Goal: Task Accomplishment & Management: Use online tool/utility

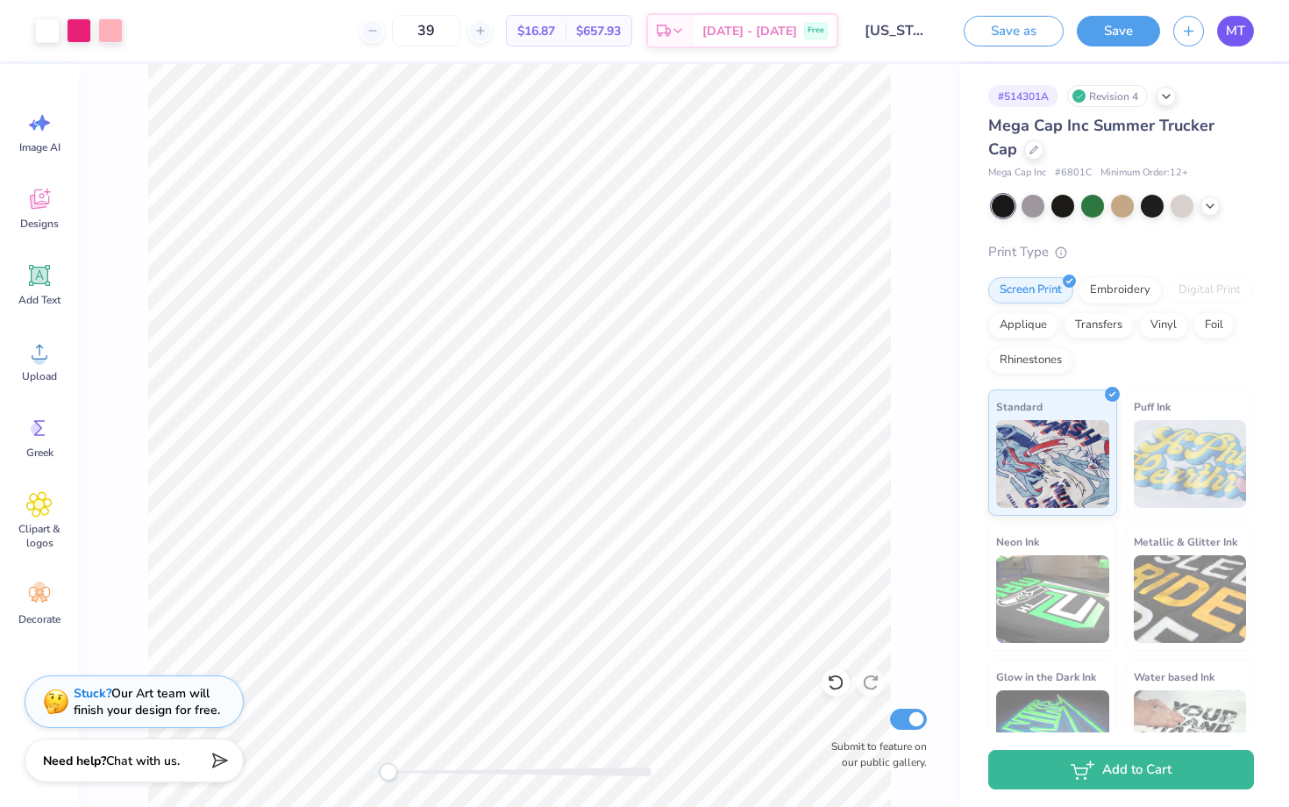
click at [1229, 43] on link "MT" at bounding box center [1235, 31] width 37 height 31
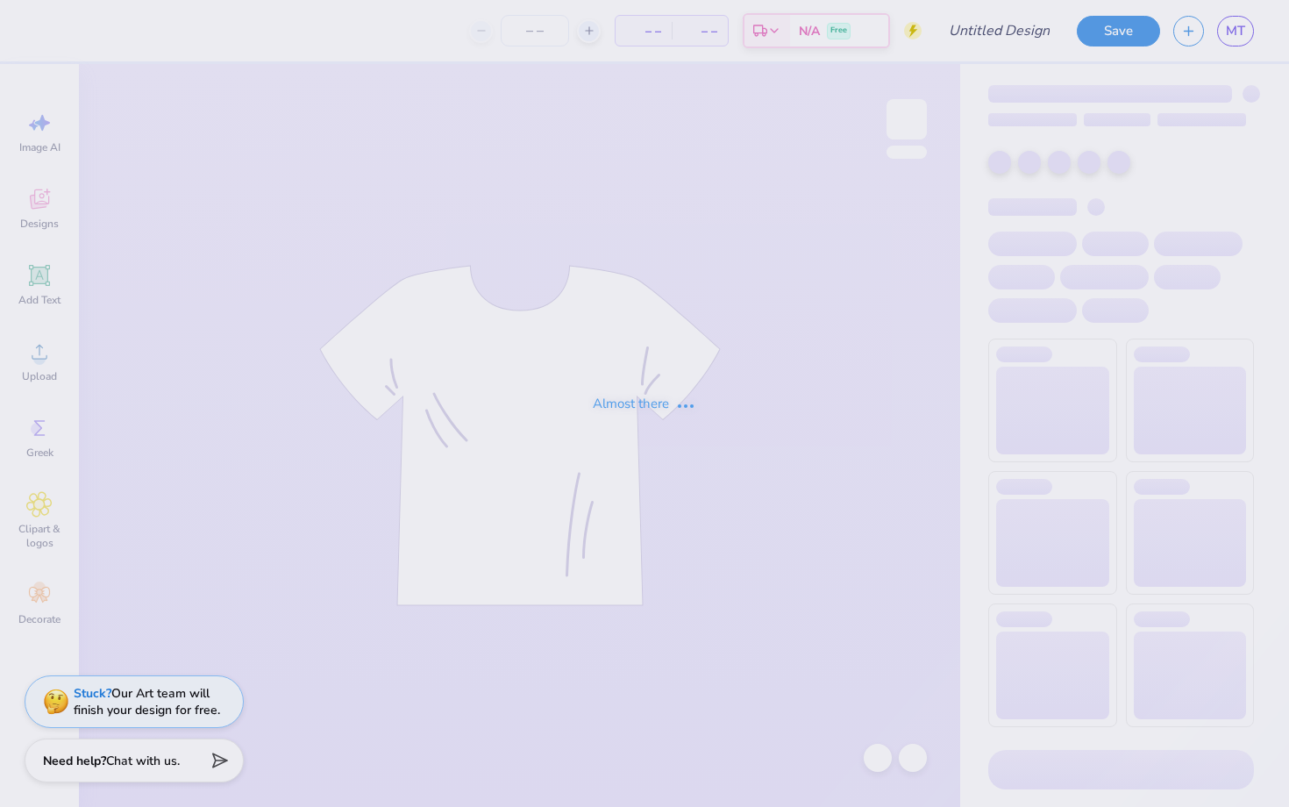
type input "[US_STATE][GEOGRAPHIC_DATA], [GEOGRAPHIC_DATA] : [GEOGRAPHIC_DATA][PERSON_NAME]"
type input "39"
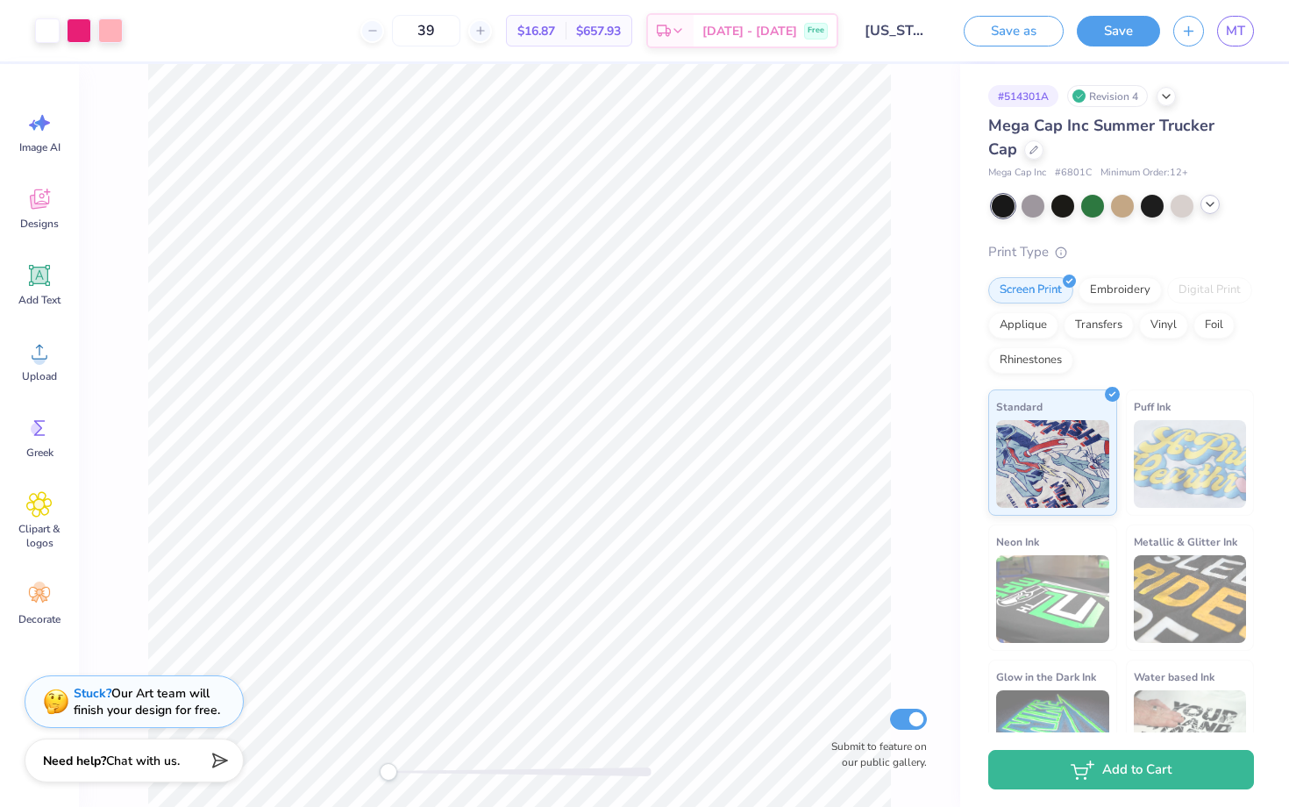
click at [1217, 202] on div at bounding box center [1209, 204] width 19 height 19
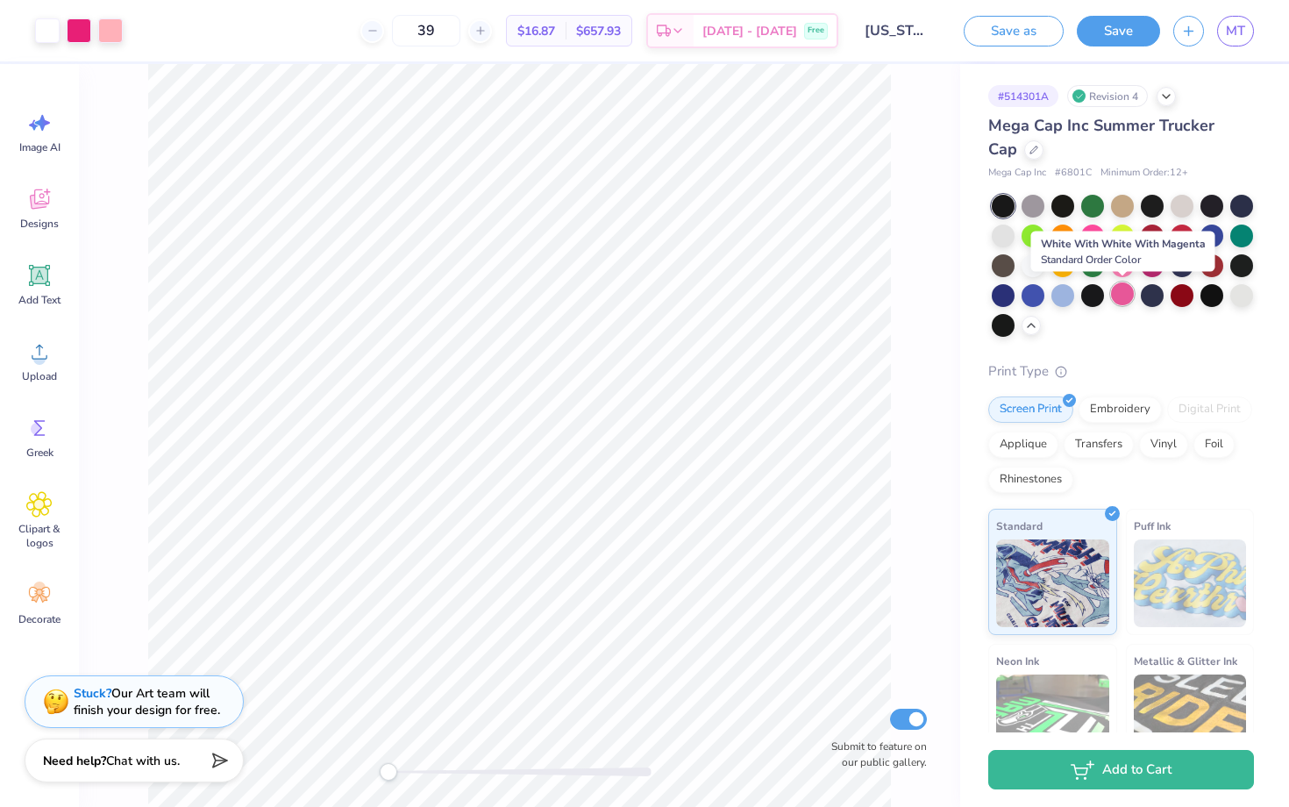
click at [1122, 296] on div at bounding box center [1122, 293] width 23 height 23
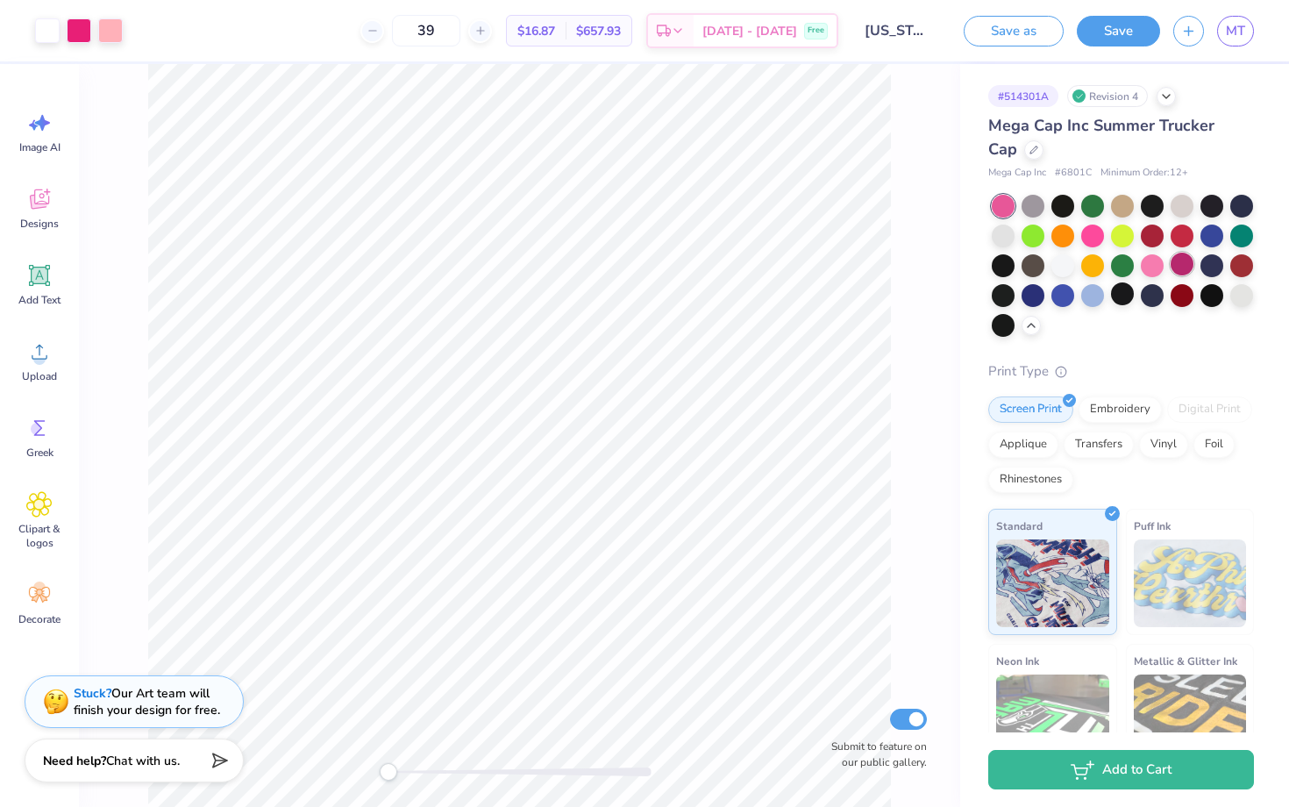
click at [1172, 268] on div at bounding box center [1182, 264] width 23 height 23
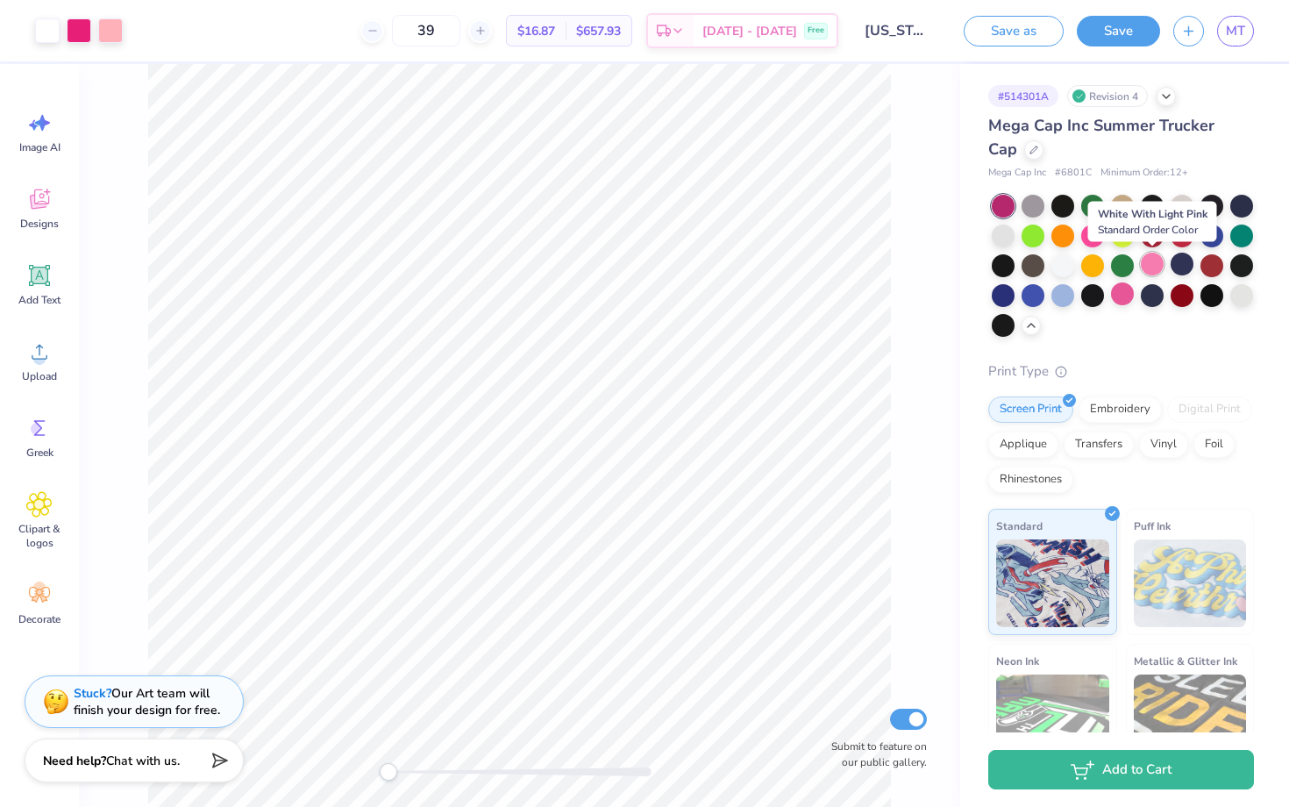
click at [1156, 266] on div at bounding box center [1152, 264] width 23 height 23
click at [1181, 269] on div at bounding box center [1182, 264] width 23 height 23
click at [1186, 267] on div at bounding box center [1182, 264] width 23 height 23
click at [1146, 413] on div "Embroidery" at bounding box center [1120, 407] width 83 height 26
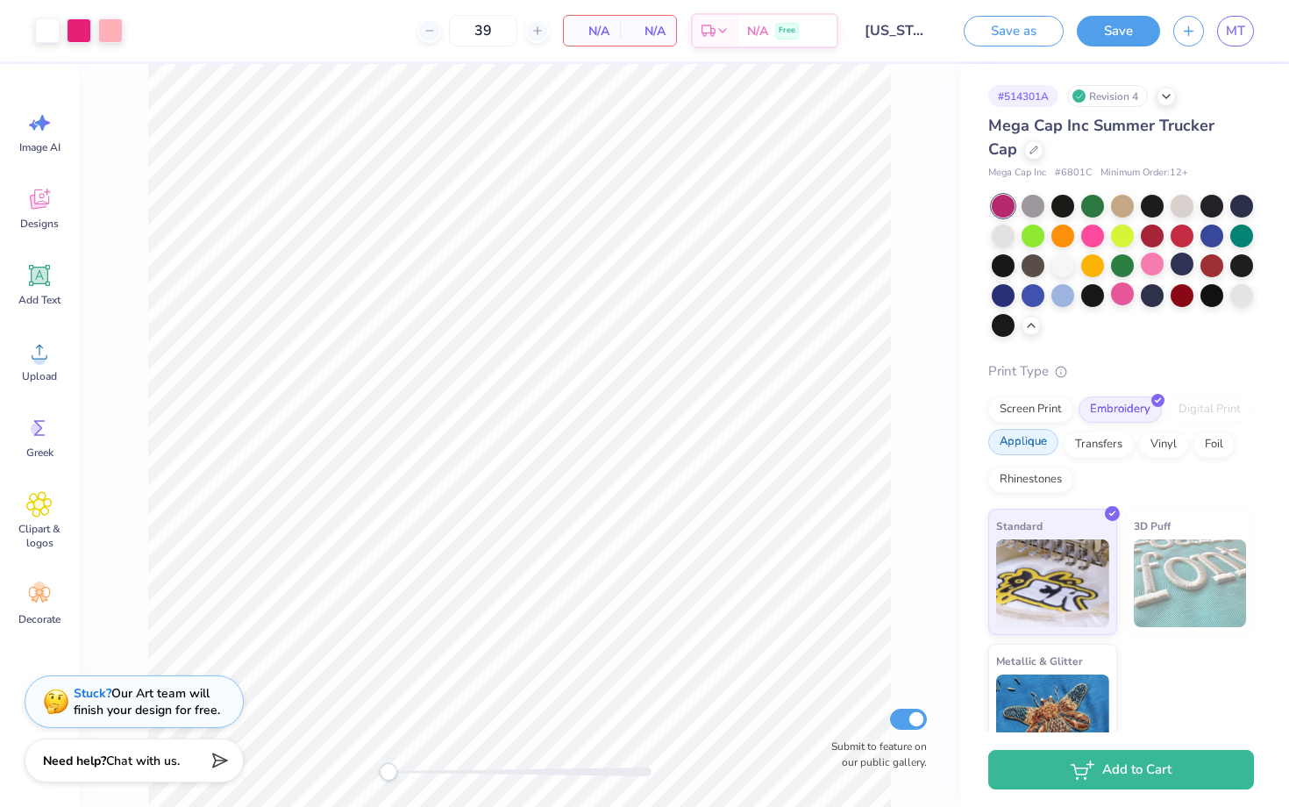
click at [1035, 444] on div "Applique" at bounding box center [1023, 442] width 70 height 26
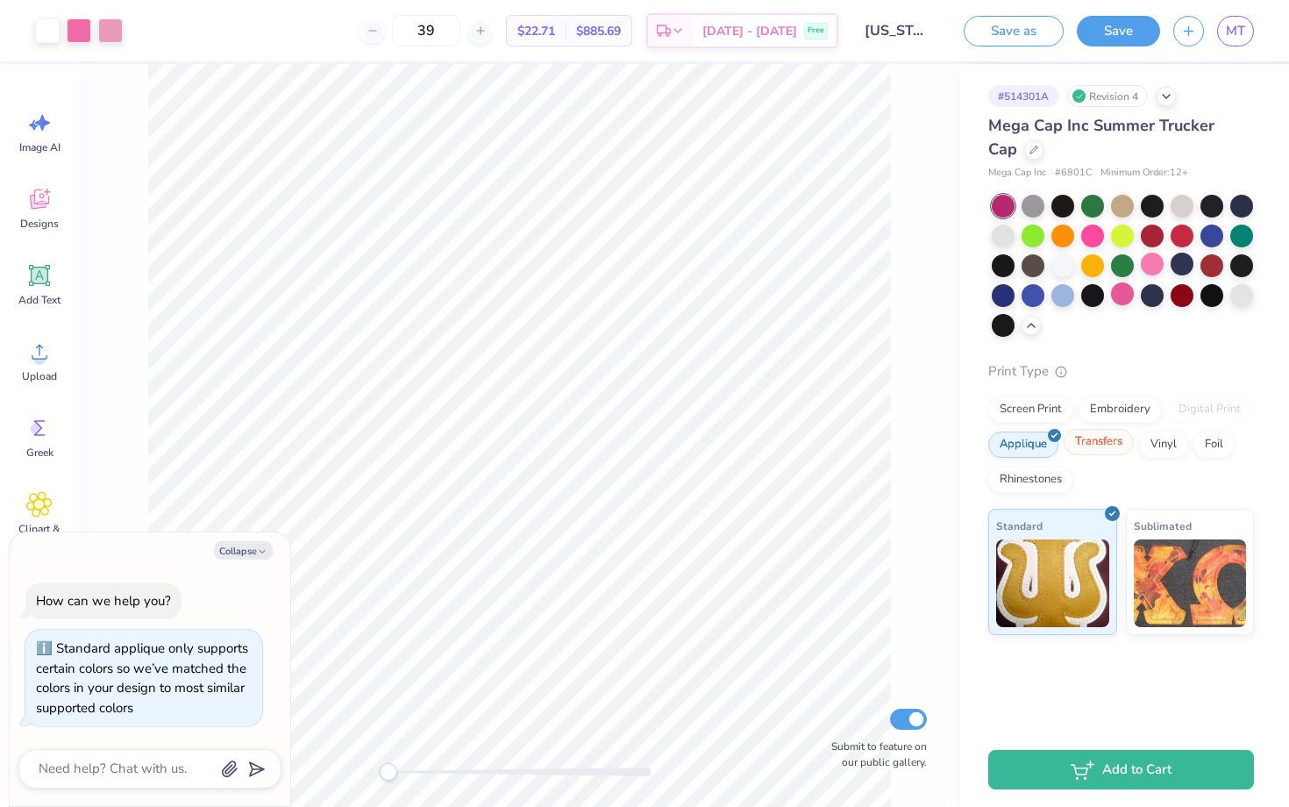
click at [1086, 448] on div "Transfers" at bounding box center [1099, 442] width 70 height 26
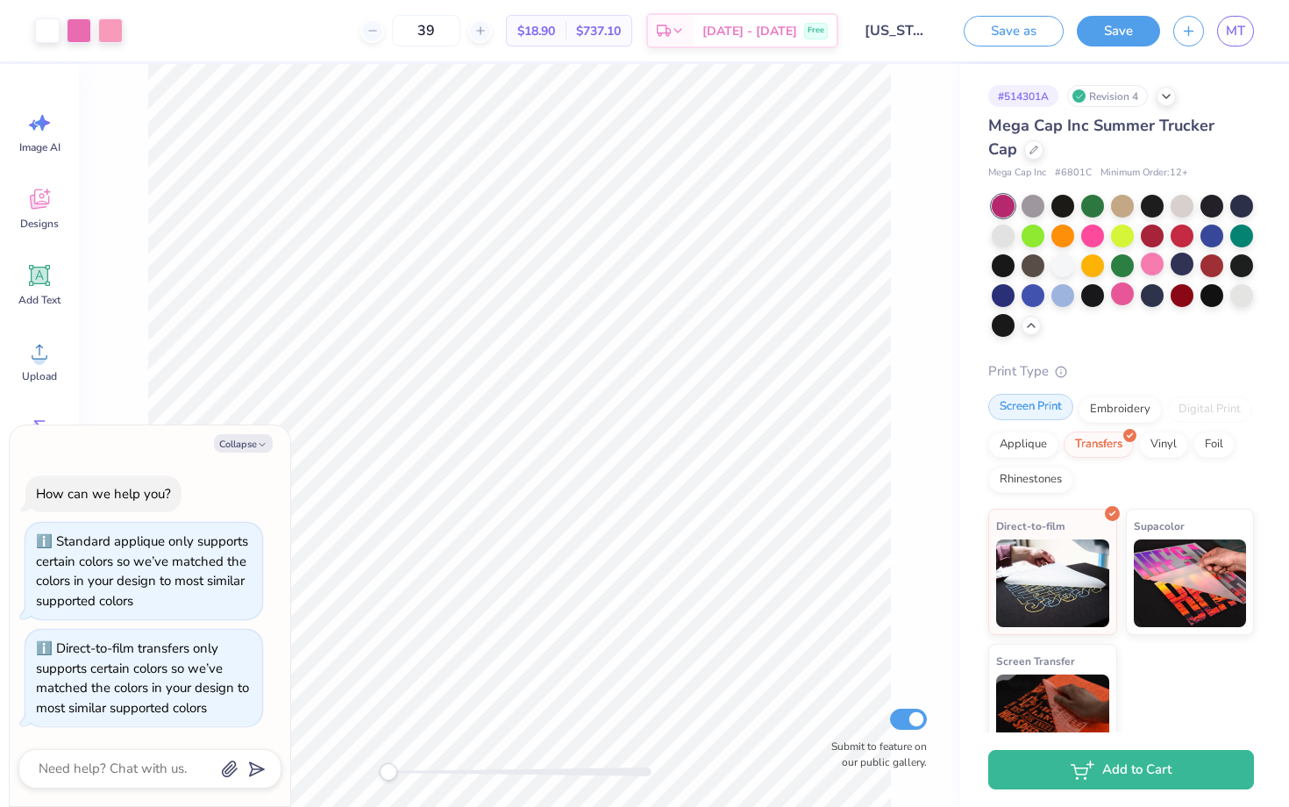
click at [1043, 402] on div "Screen Print" at bounding box center [1030, 407] width 85 height 26
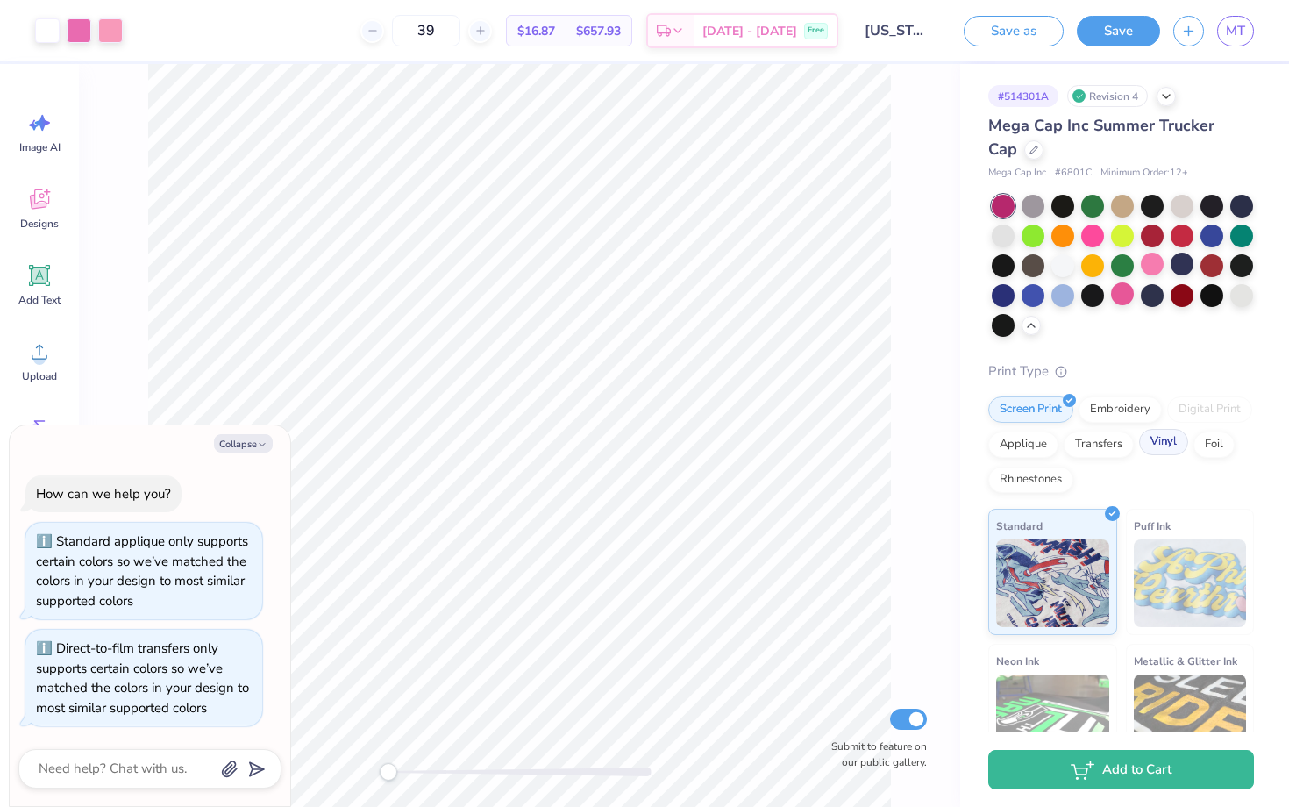
click at [1171, 445] on div "Vinyl" at bounding box center [1163, 442] width 49 height 26
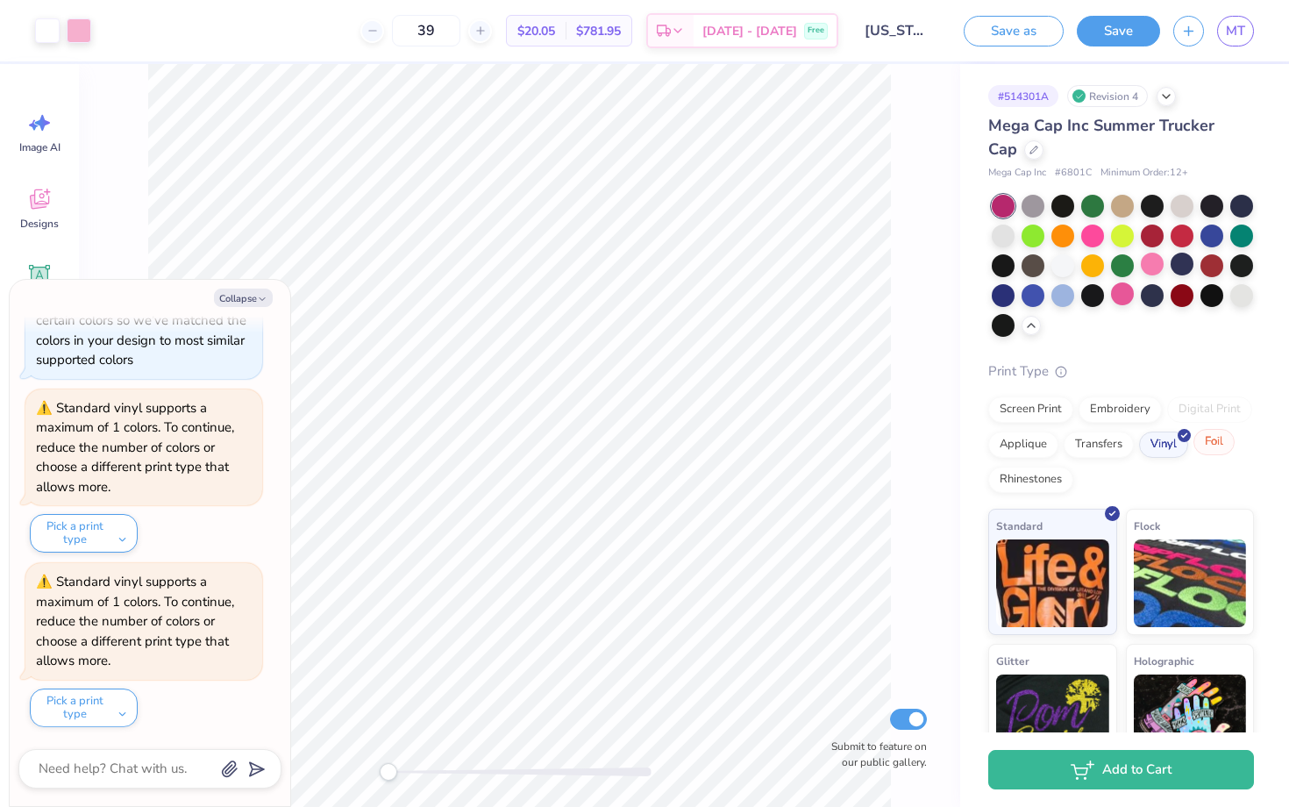
click at [1198, 442] on div "Foil" at bounding box center [1213, 442] width 41 height 26
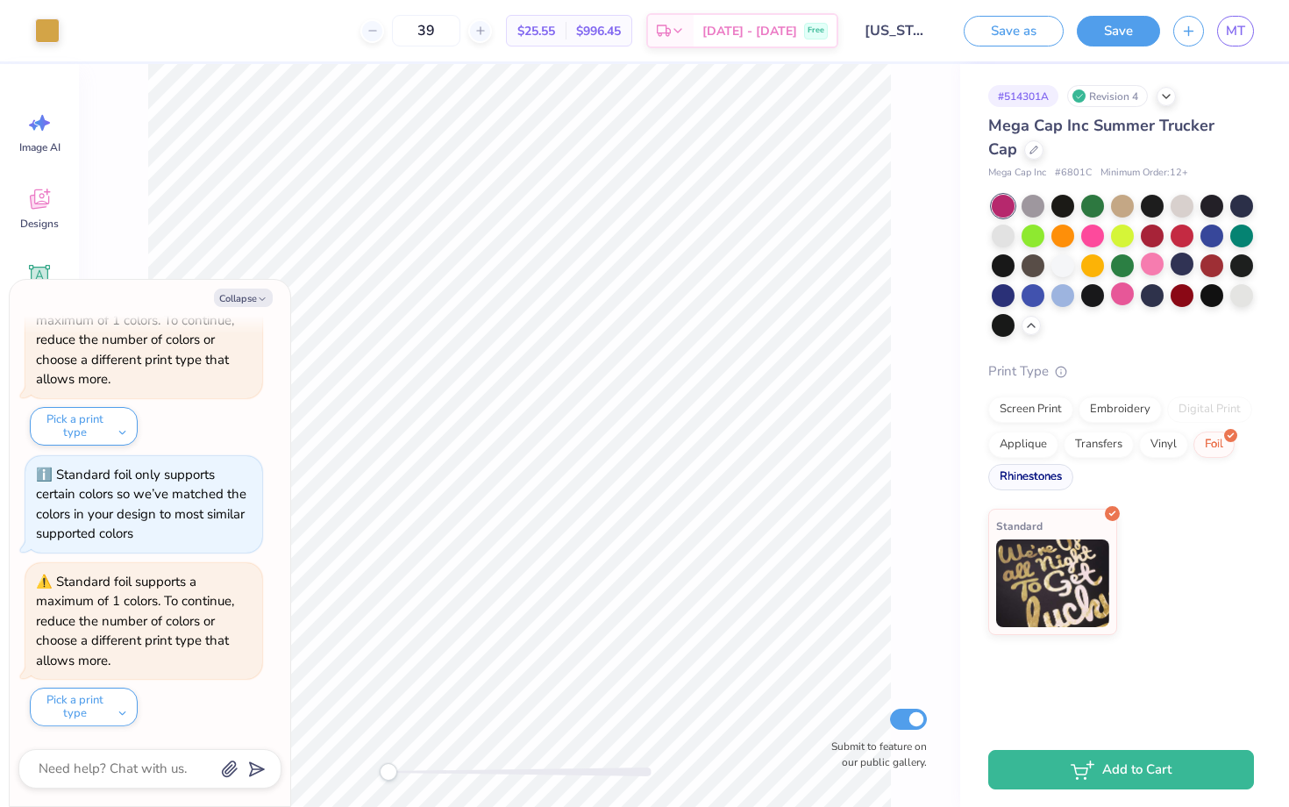
click at [1051, 474] on div "Rhinestones" at bounding box center [1030, 477] width 85 height 26
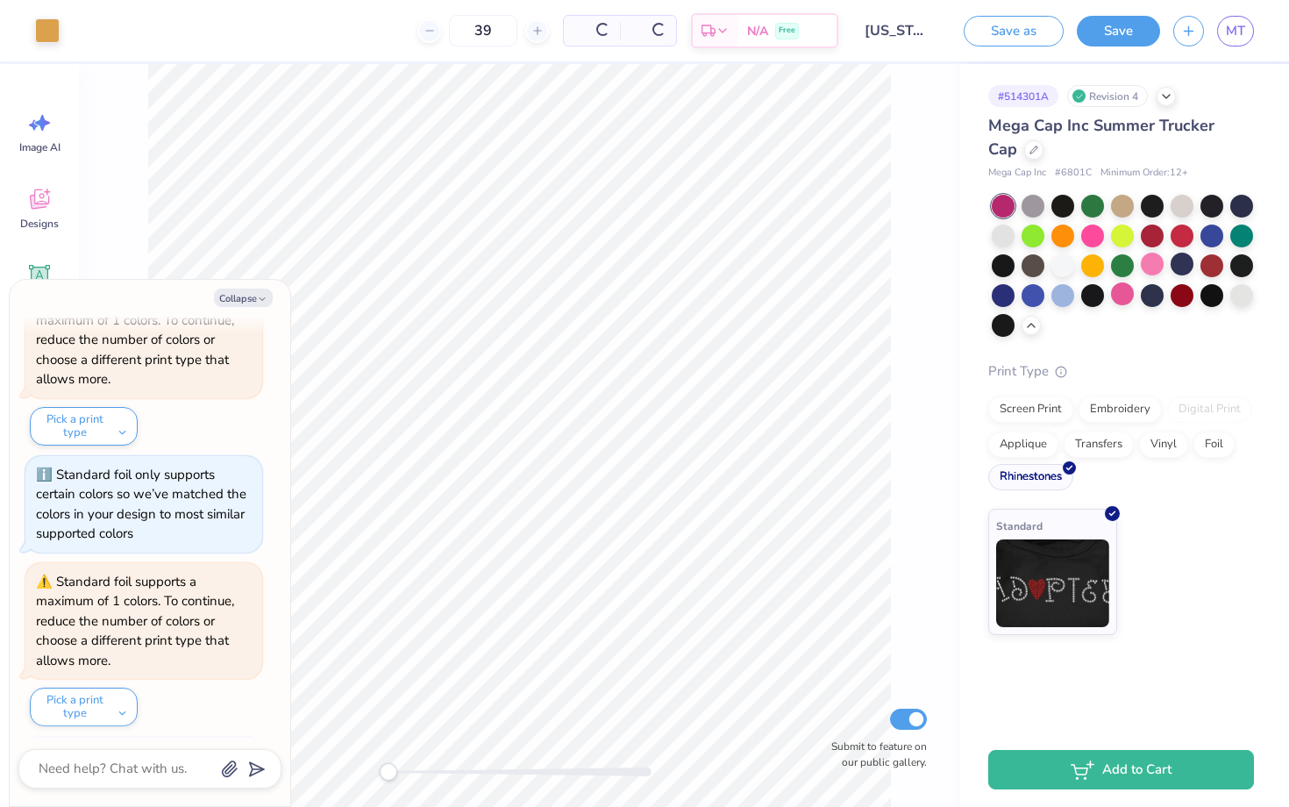
scroll to position [698, 0]
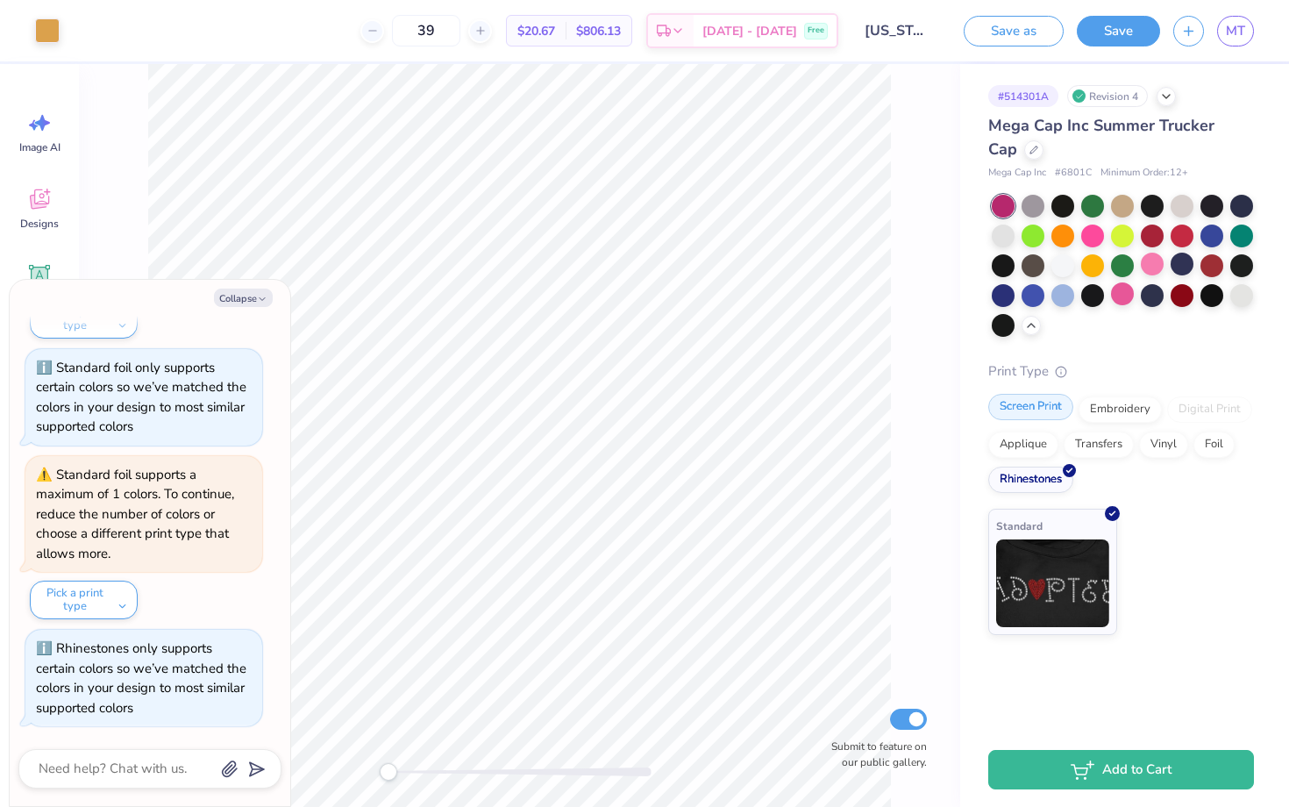
click at [1043, 402] on div "Screen Print" at bounding box center [1030, 407] width 85 height 26
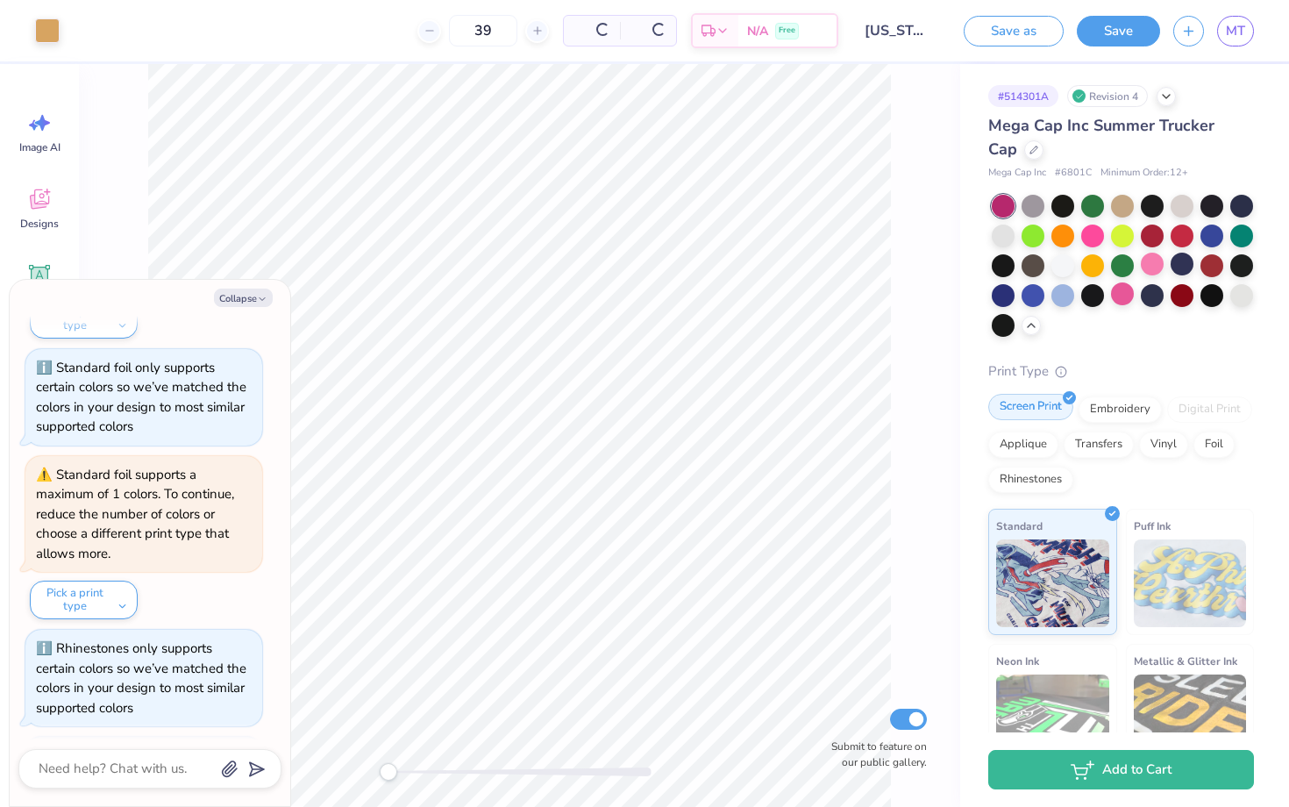
scroll to position [805, 0]
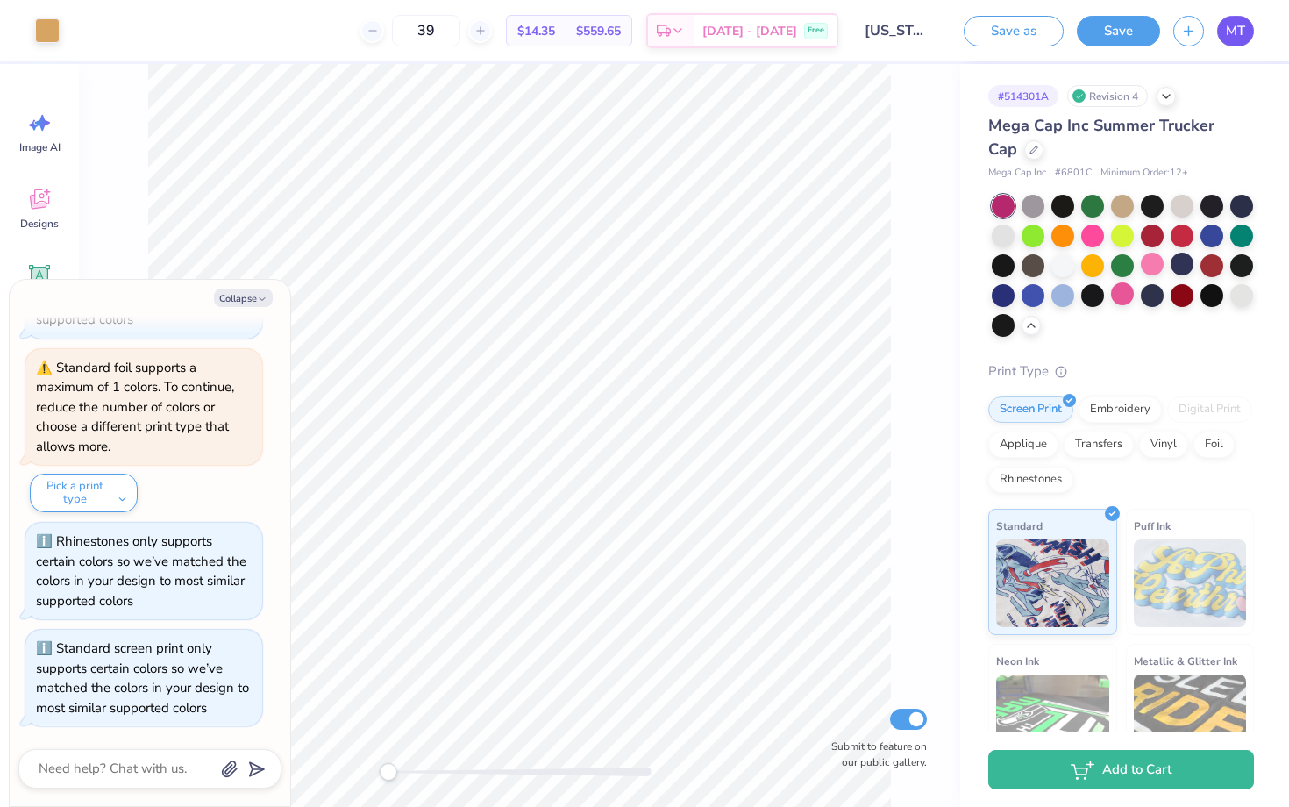
click at [1236, 43] on link "MT" at bounding box center [1235, 31] width 37 height 31
type textarea "x"
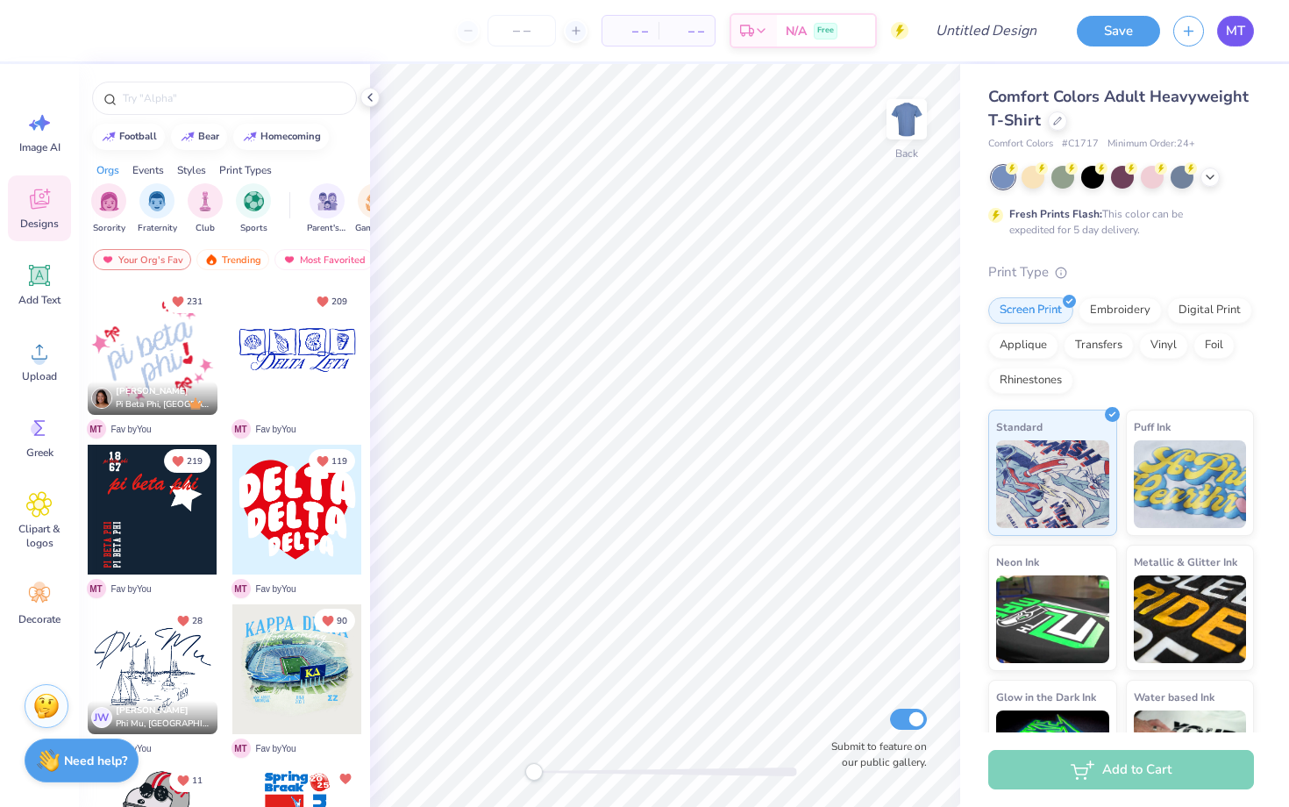
click at [1239, 36] on span "MT" at bounding box center [1235, 31] width 19 height 20
